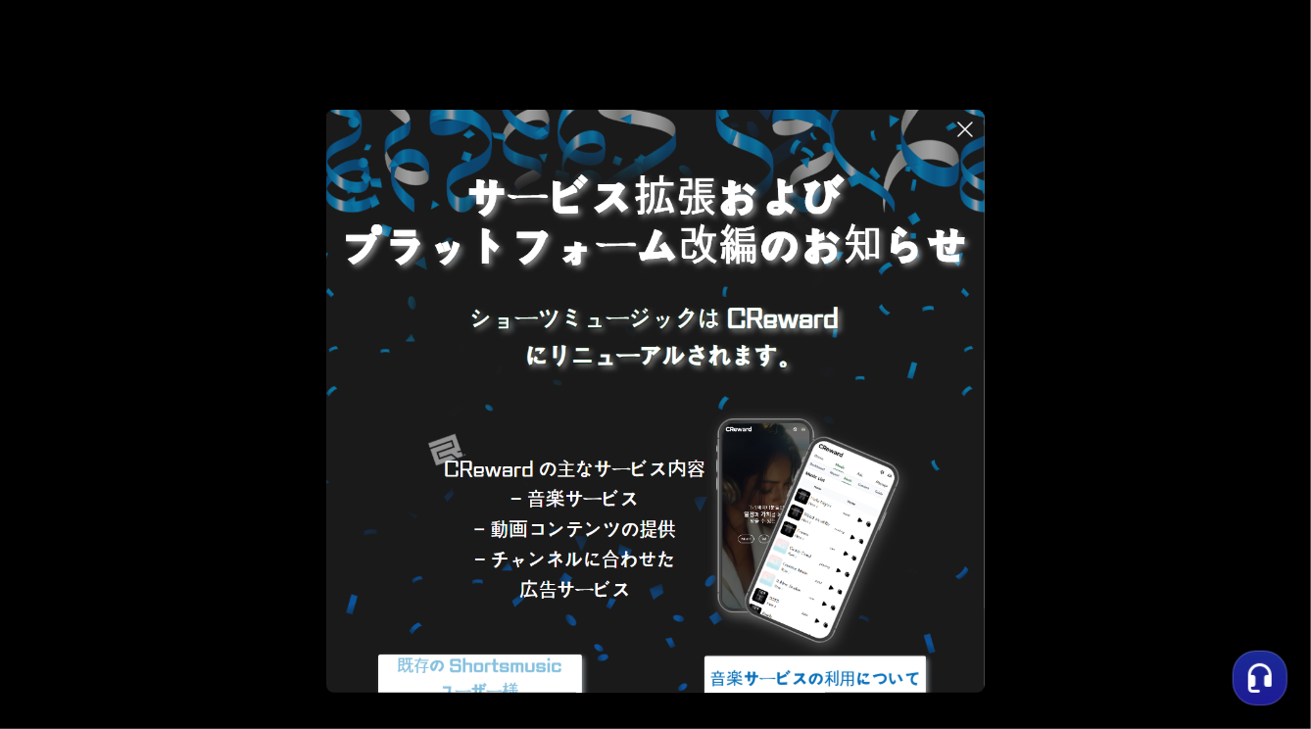
click at [114, 372] on button at bounding box center [655, 364] width 1311 height 729
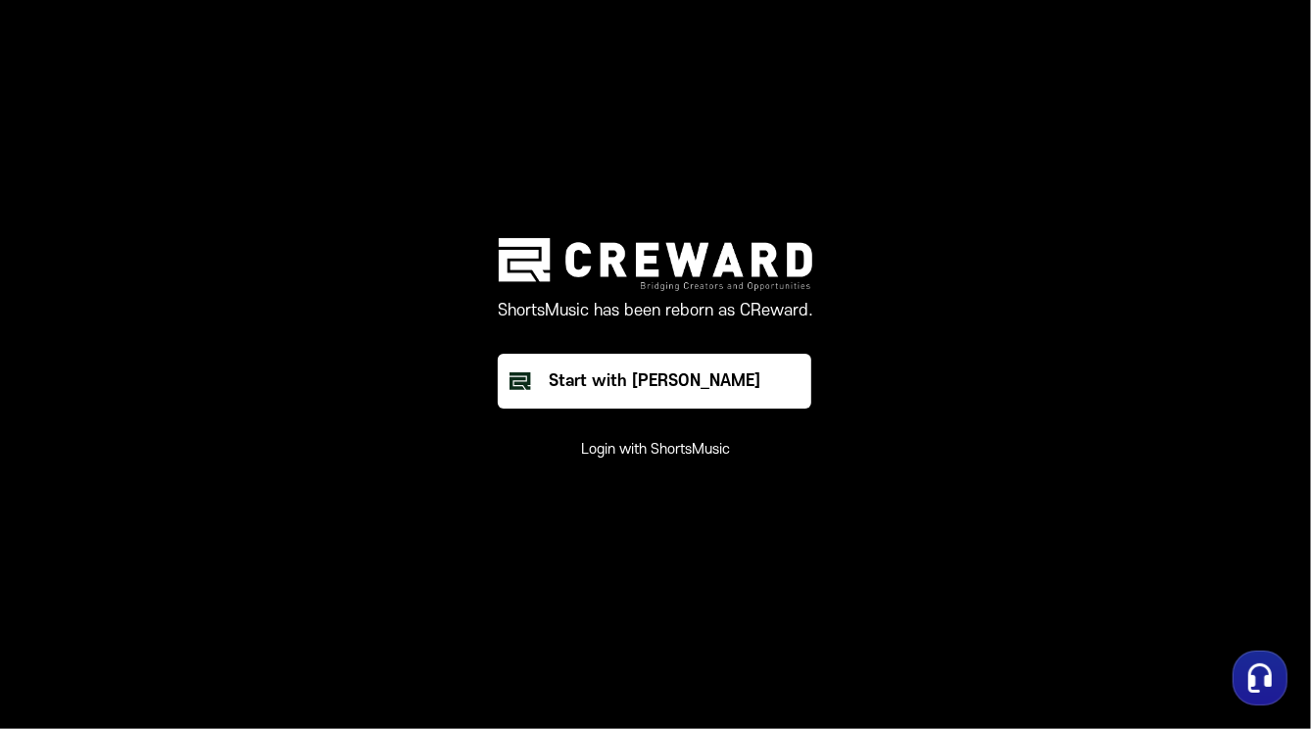
click at [605, 458] on button "Login with ShortsMusic" at bounding box center [655, 450] width 149 height 20
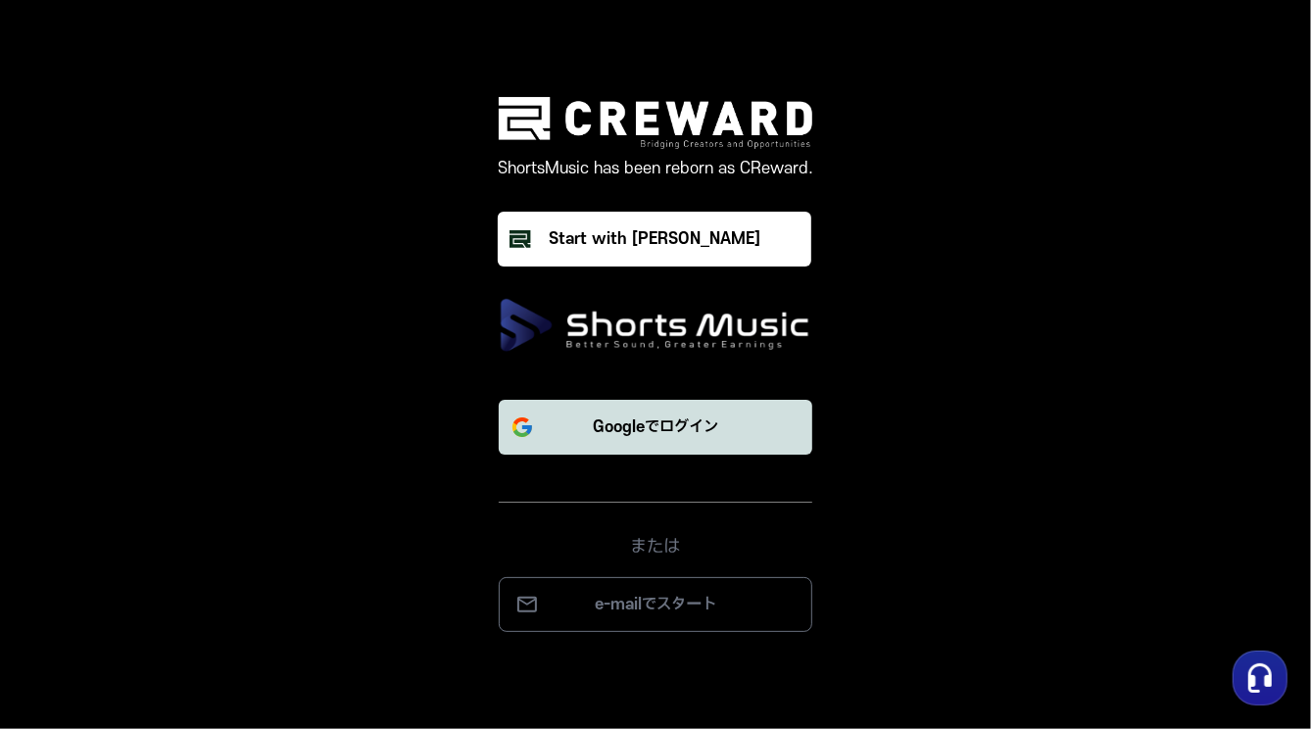
click at [606, 423] on p "Googleでログイン" at bounding box center [655, 427] width 125 height 24
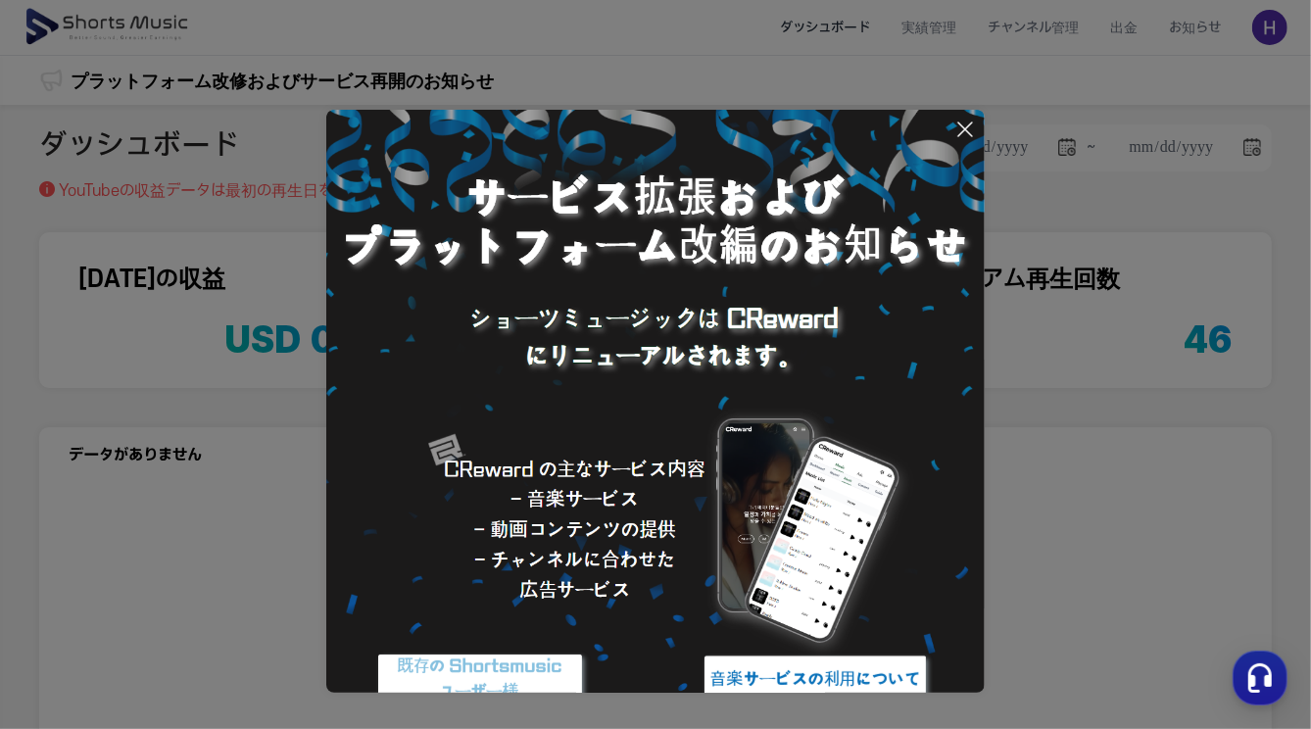
click at [961, 140] on icon at bounding box center [965, 130] width 24 height 24
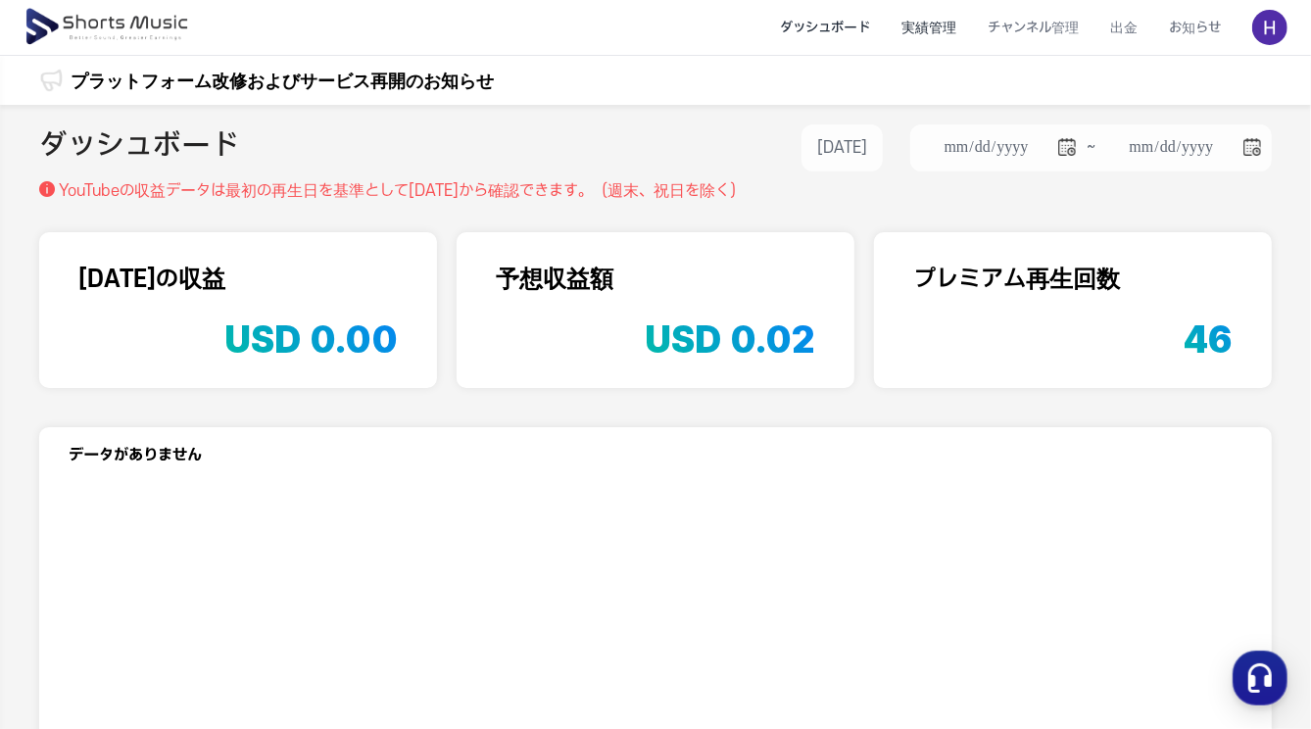
click at [889, 18] on li "実績管理" at bounding box center [929, 28] width 86 height 52
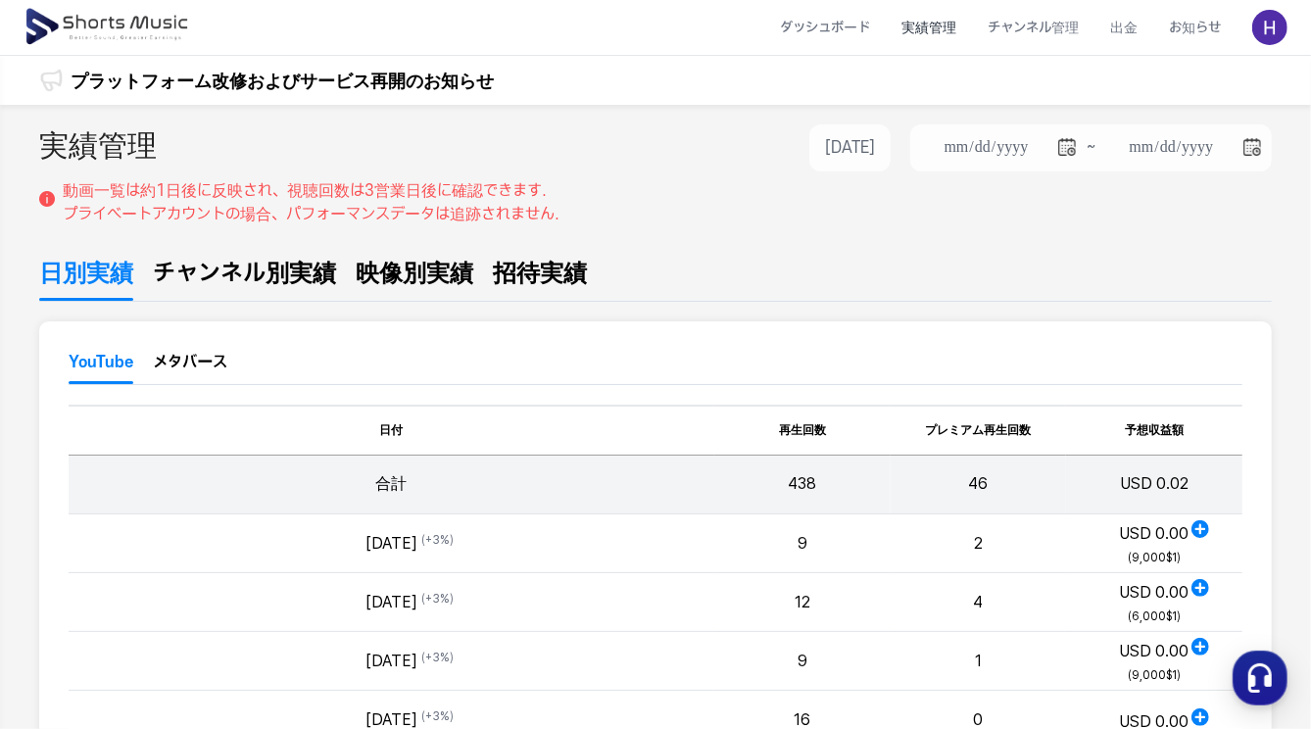
click at [259, 262] on span "チャンネル別実績" at bounding box center [244, 273] width 183 height 35
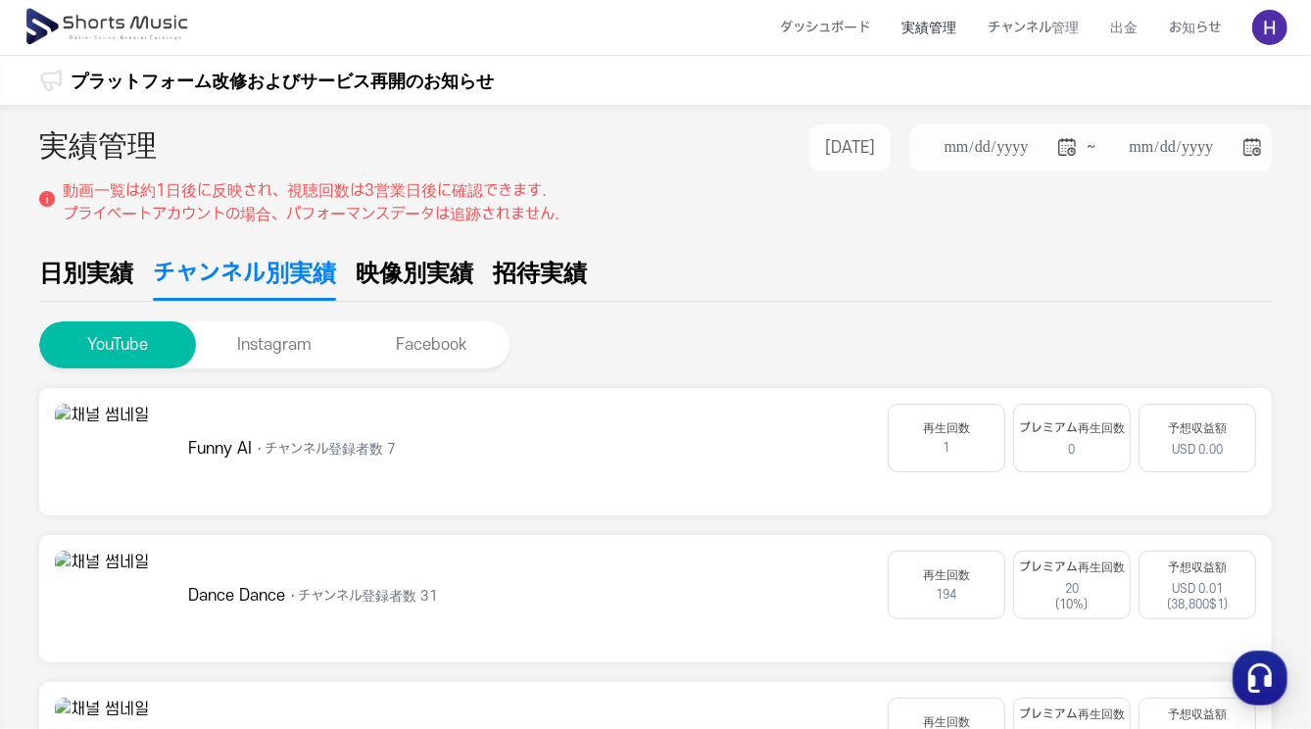
click at [440, 273] on span "映像別実績" at bounding box center [415, 273] width 118 height 35
type input "**********"
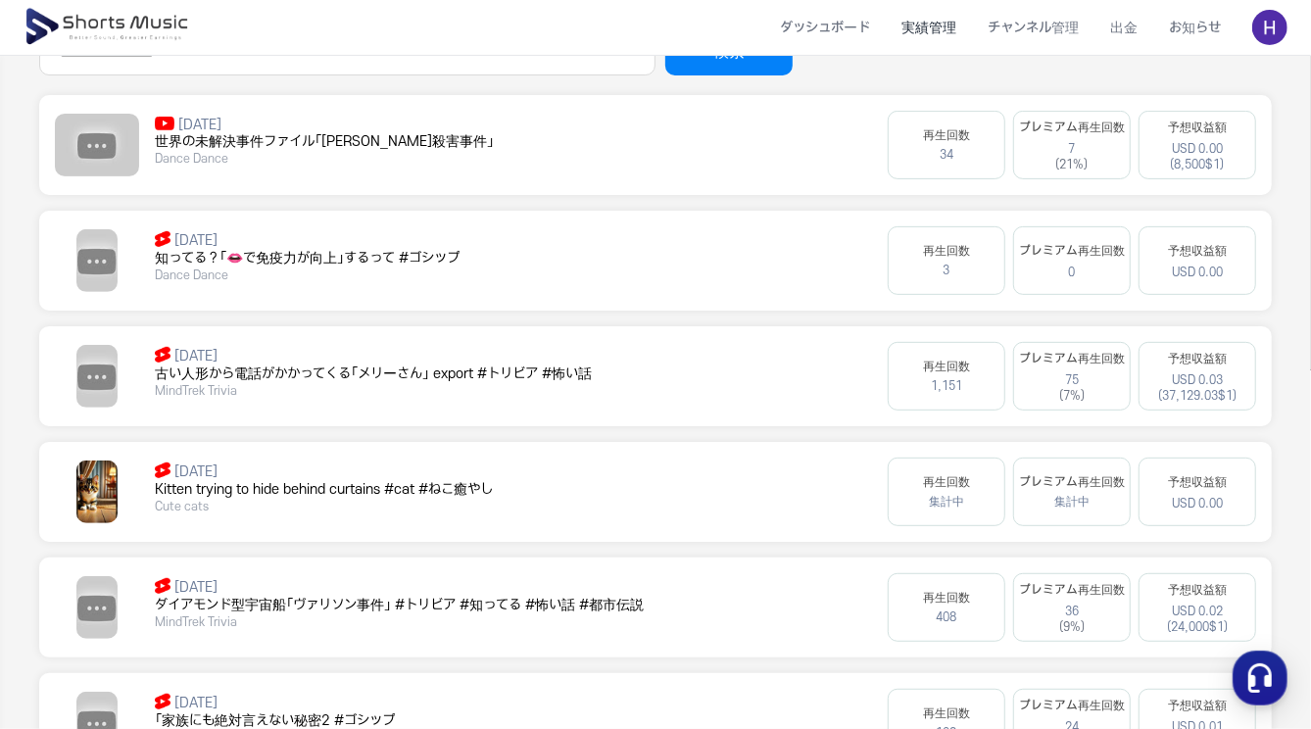
scroll to position [719, 0]
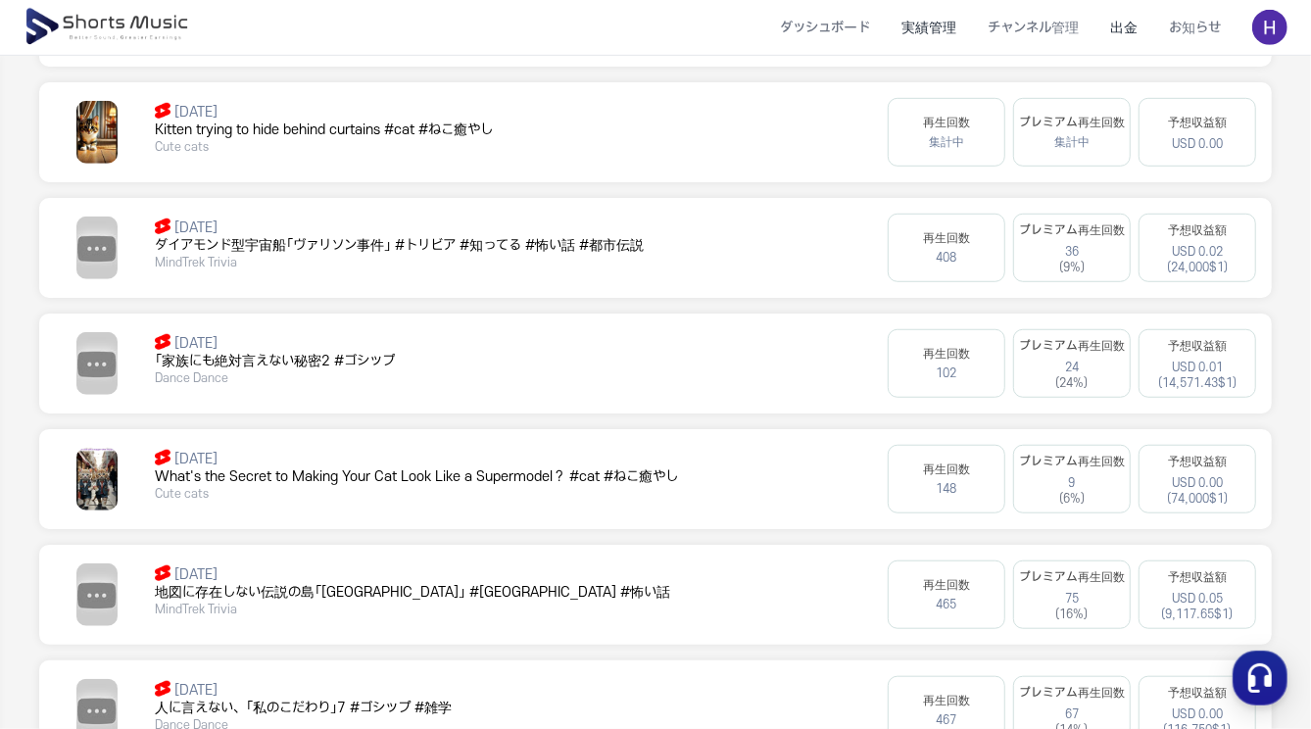
click at [1117, 44] on li "出金" at bounding box center [1123, 28] width 59 height 52
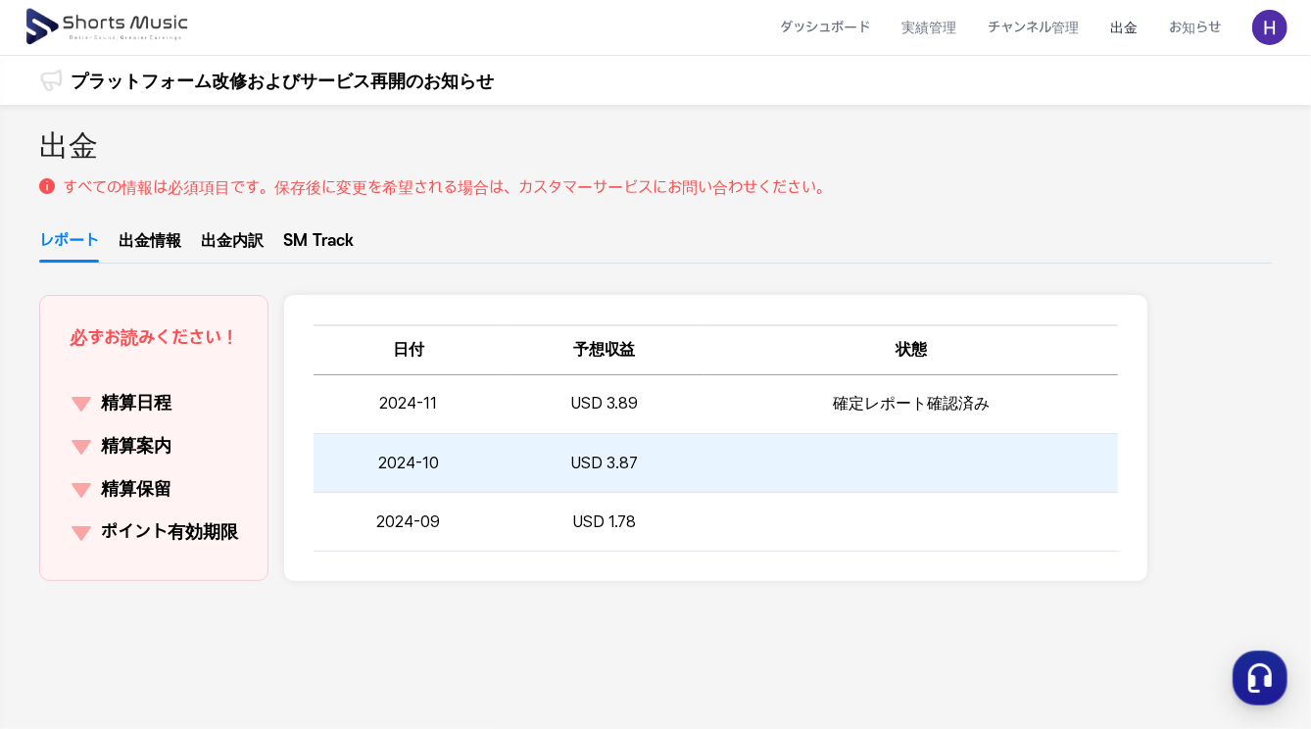
click at [428, 482] on td "2024-10" at bounding box center [409, 463] width 190 height 59
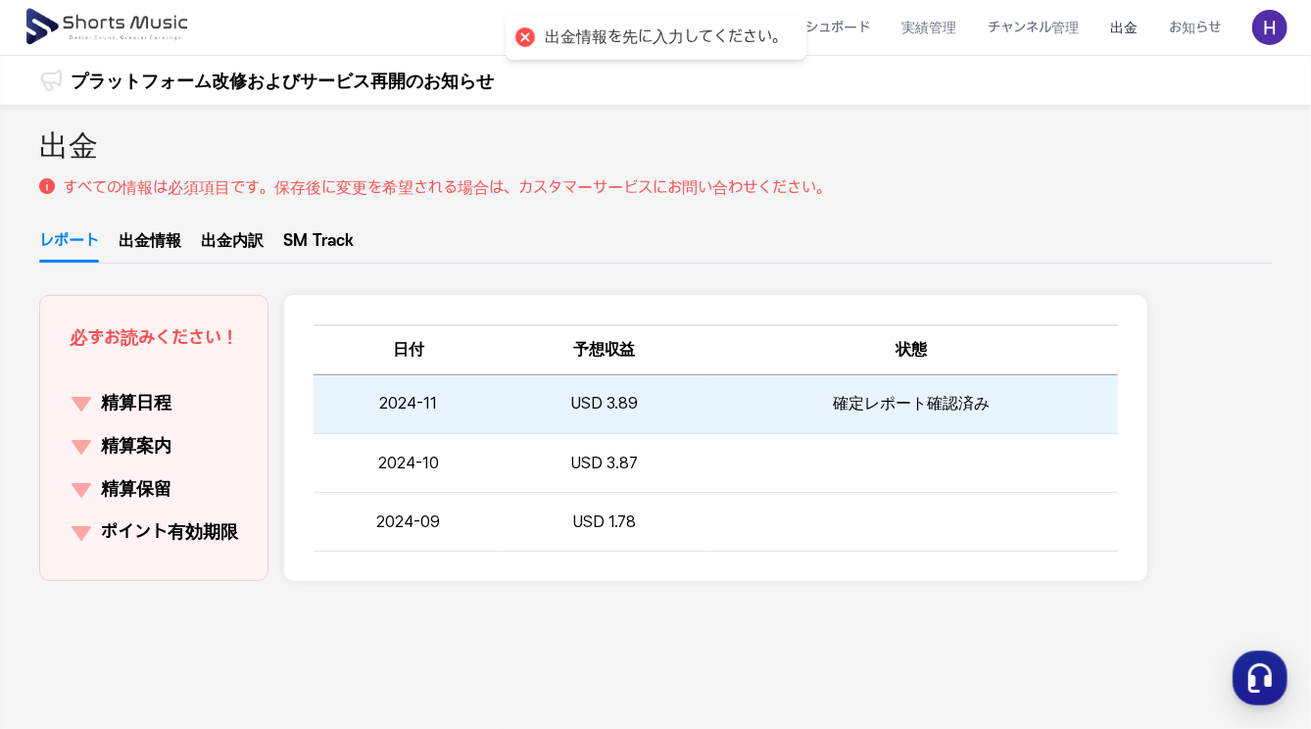
click at [917, 421] on td "確定レポート確認済み" at bounding box center [911, 404] width 412 height 59
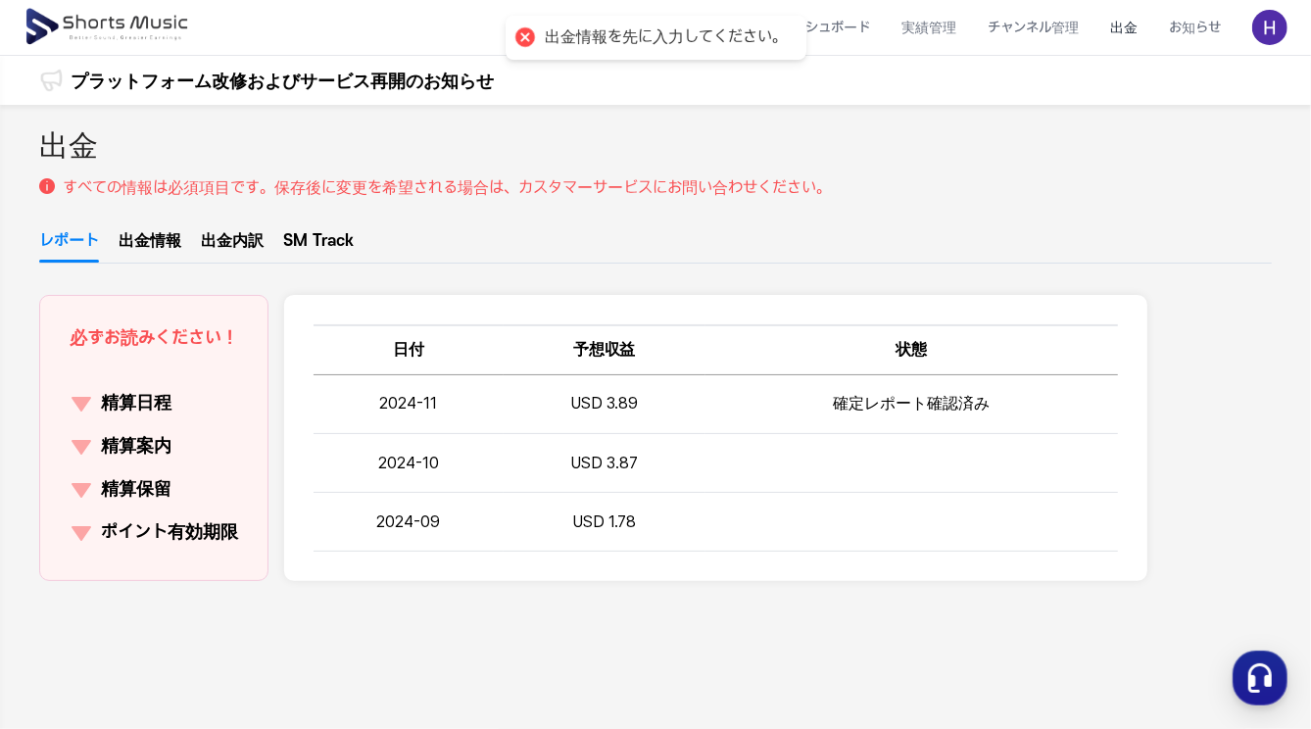
click at [1144, 22] on li "出金" at bounding box center [1123, 28] width 59 height 52
click at [1130, 27] on li "出金" at bounding box center [1123, 28] width 59 height 52
click at [146, 410] on p "精算日程" at bounding box center [136, 403] width 71 height 27
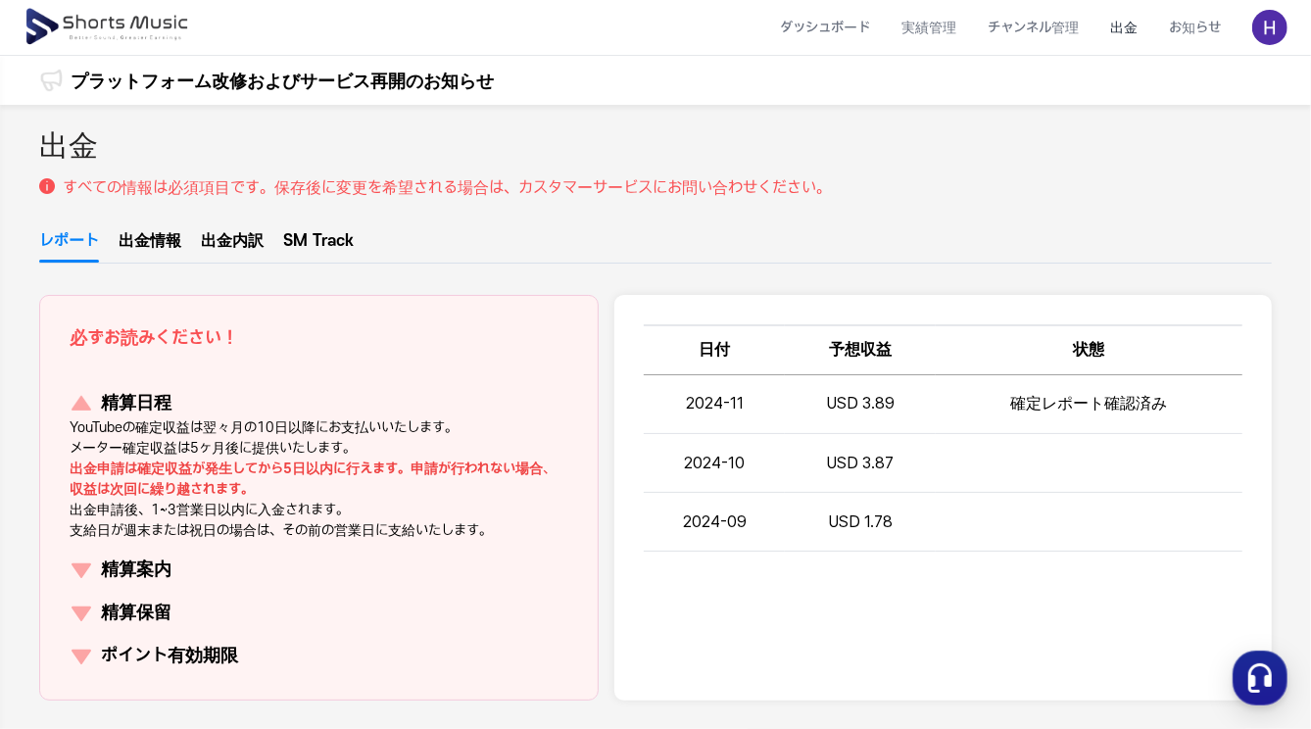
click at [150, 572] on p "精算案内" at bounding box center [136, 569] width 71 height 27
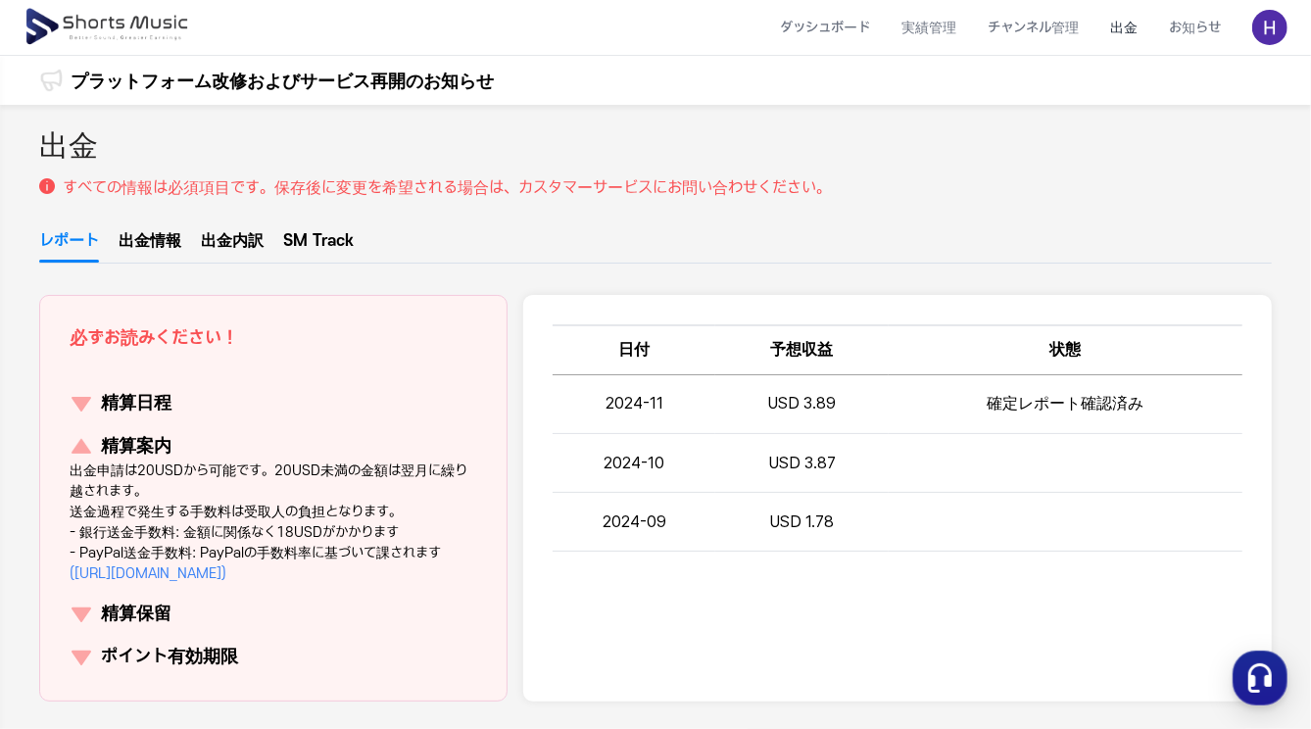
click at [160, 612] on p "精算保留" at bounding box center [136, 614] width 71 height 27
